Goal: Task Accomplishment & Management: Use online tool/utility

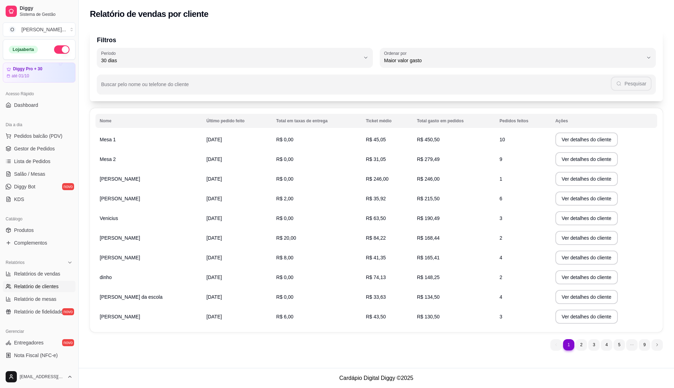
select select "30"
select select "HIGHEST_TOTAL_SPENT_WITH_ORDERS"
click at [37, 312] on span "Relatório de fidelidade" at bounding box center [38, 311] width 49 height 7
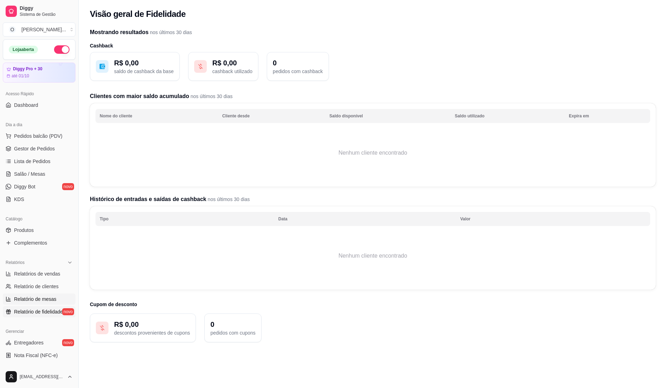
click at [30, 294] on link "Relatório de mesas" at bounding box center [39, 298] width 73 height 11
select select "TOTAL_OF_ORDERS"
select select "7"
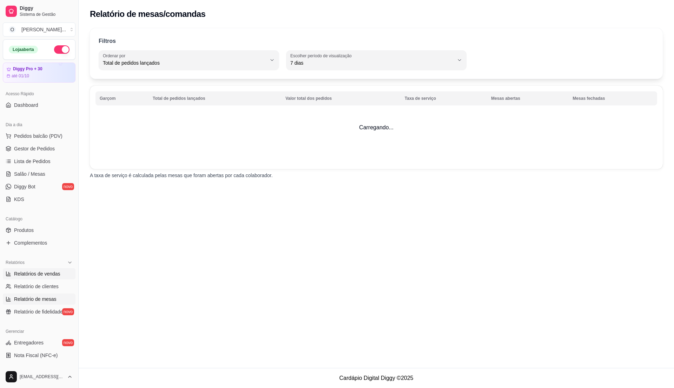
click at [38, 275] on span "Relatórios de vendas" at bounding box center [37, 273] width 46 height 7
select select "ALL"
select select "0"
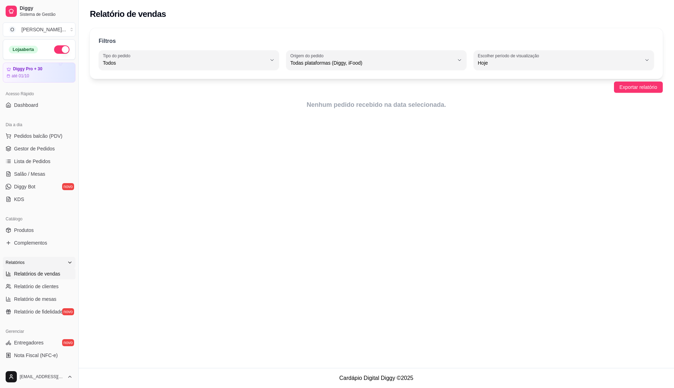
click at [46, 262] on div "Relatórios" at bounding box center [39, 262] width 73 height 11
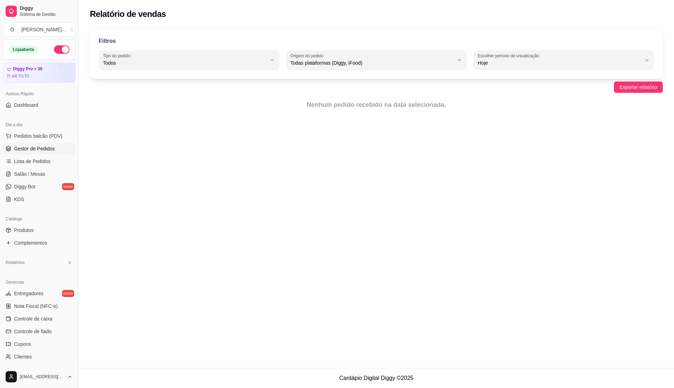
click at [46, 144] on link "Gestor de Pedidos" at bounding box center [39, 148] width 73 height 11
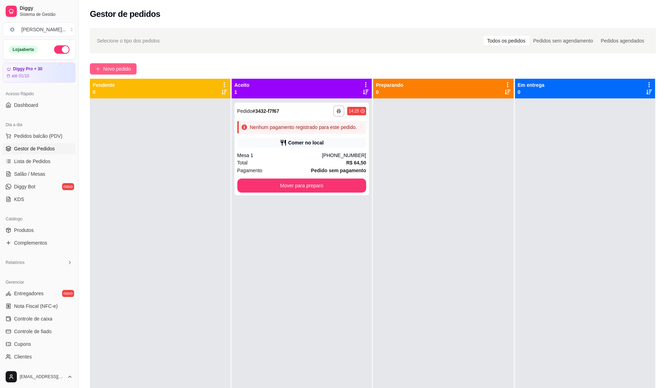
click at [128, 64] on button "Novo pedido" at bounding box center [113, 68] width 47 height 11
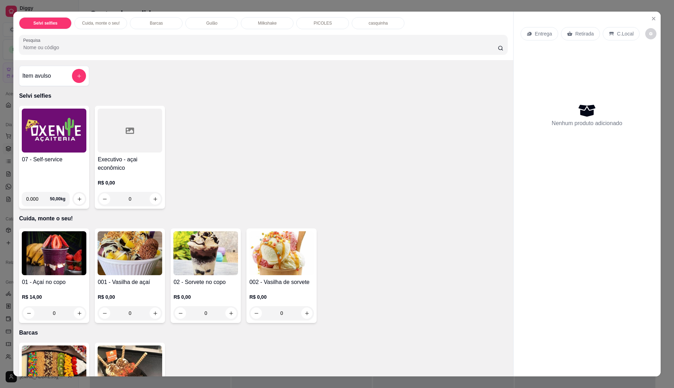
click at [260, 21] on p "Milkshake" at bounding box center [267, 23] width 19 height 6
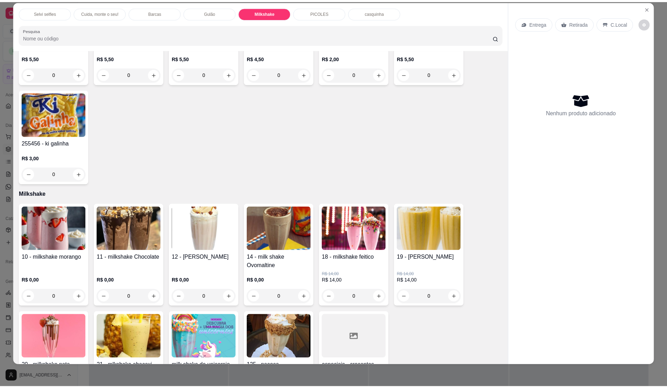
scroll to position [512, 0]
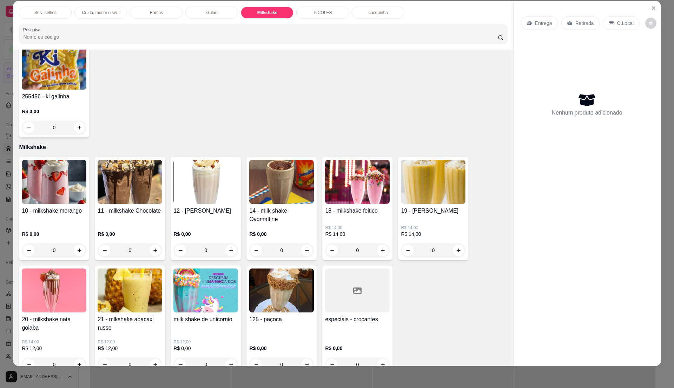
click at [50, 213] on h4 "10 - milkshake morango" at bounding box center [54, 211] width 65 height 8
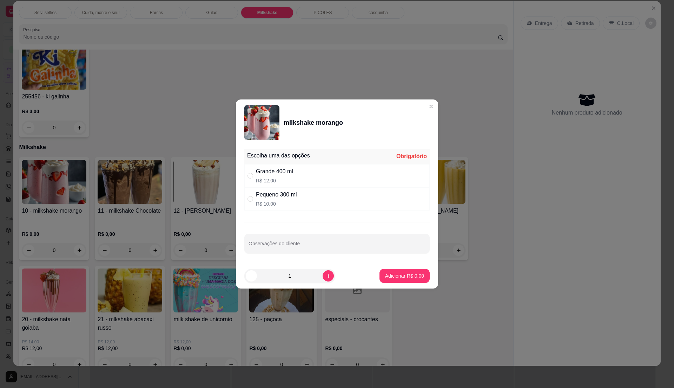
click at [298, 178] on div "Grande 400 ml R$ 12,00" at bounding box center [336, 175] width 185 height 23
radio input "true"
click at [383, 276] on p "Adicionar R$ 12,00" at bounding box center [403, 275] width 41 height 7
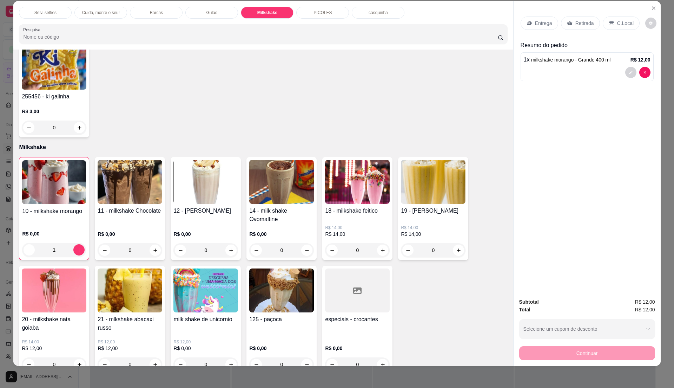
click at [603, 24] on div "C.Local" at bounding box center [621, 23] width 37 height 13
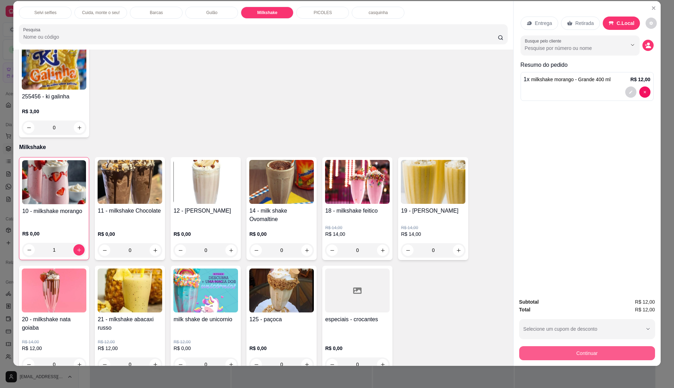
click at [541, 353] on button "Continuar" at bounding box center [587, 353] width 136 height 14
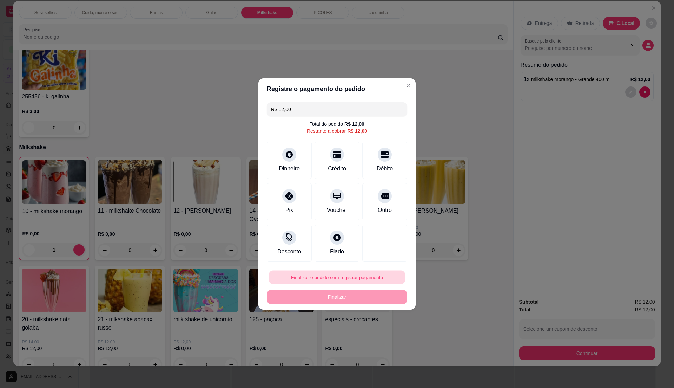
click at [321, 272] on button "Finalizar o pedido sem registrar pagamento" at bounding box center [337, 277] width 136 height 14
click at [377, 340] on button "Confirmar" at bounding box center [379, 335] width 25 height 11
type input "0"
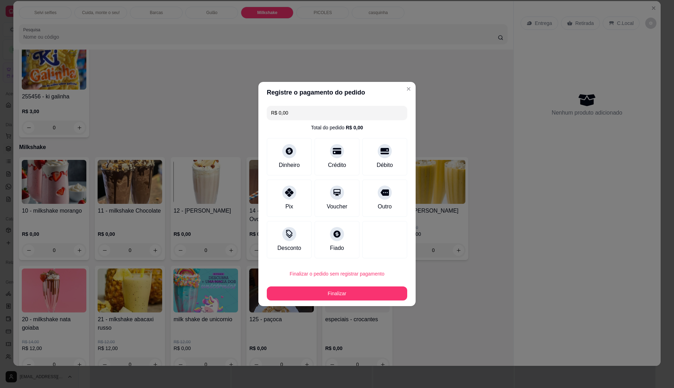
type input "R$ 0,00"
